Goal: Information Seeking & Learning: Learn about a topic

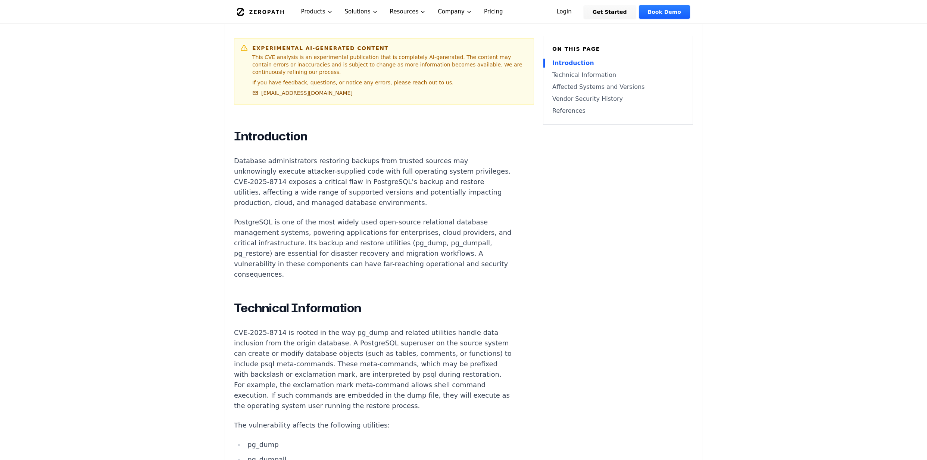
scroll to position [411, 0]
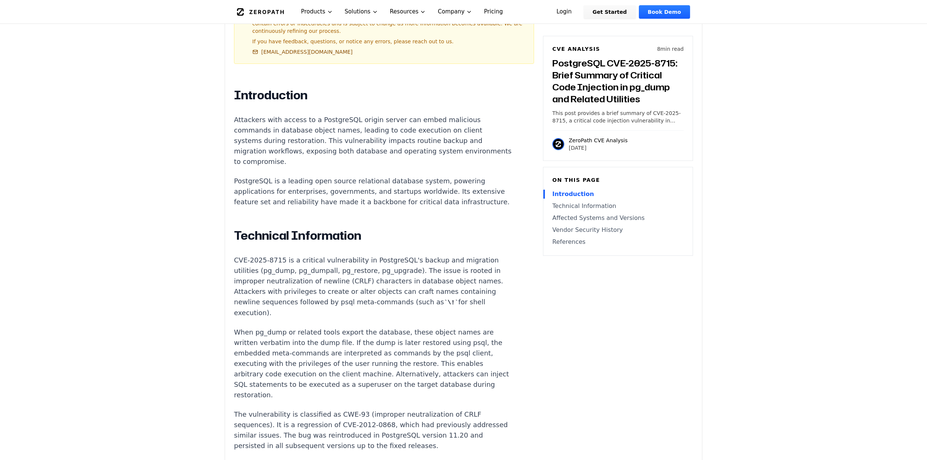
scroll to position [448, 0]
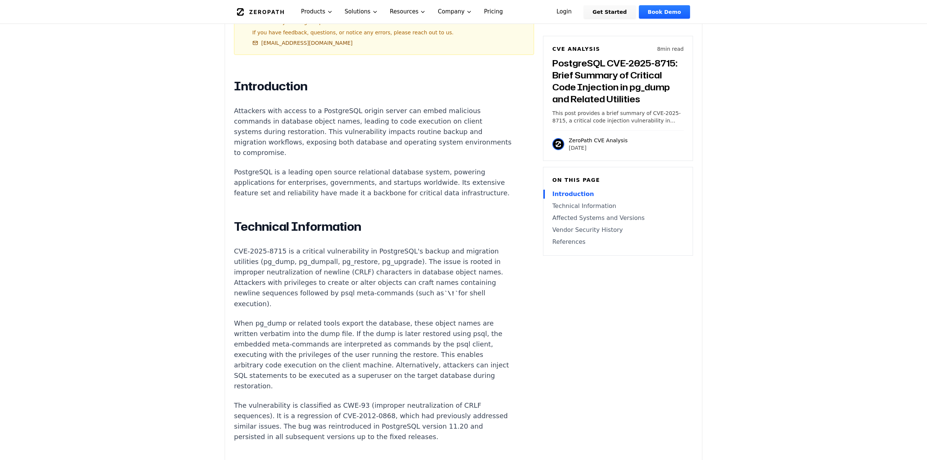
click at [433, 441] on div "Introduction Attackers with access to a PostgreSQL origin server can embed mali…" at bounding box center [373, 424] width 278 height 690
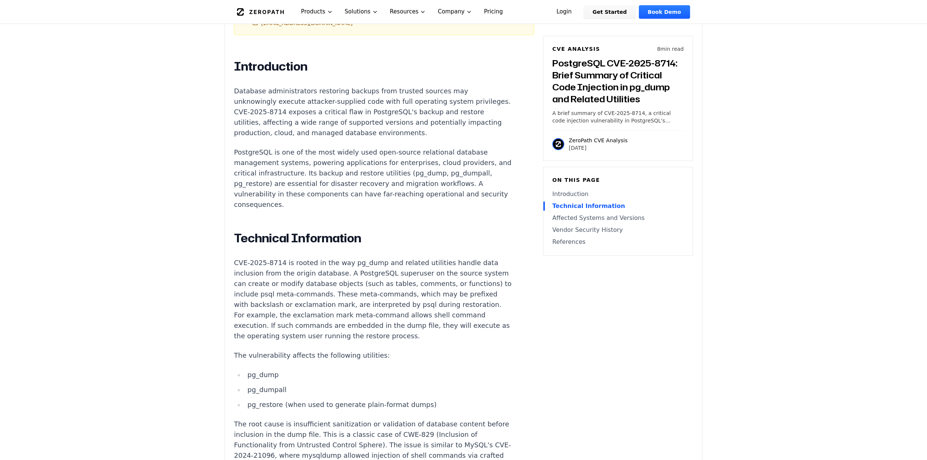
scroll to position [485, 0]
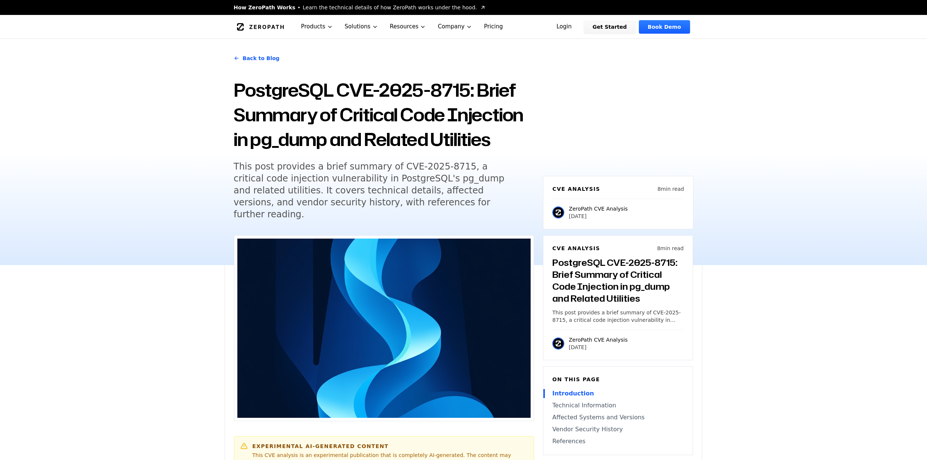
scroll to position [448, 0]
